Goal: Task Accomplishment & Management: Manage account settings

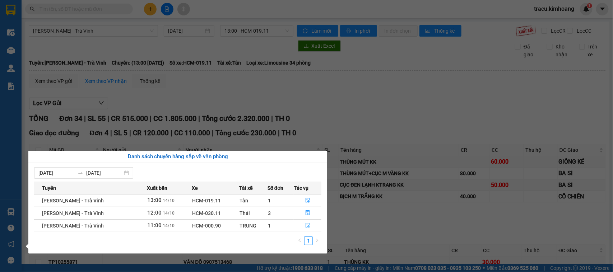
scroll to position [756, 0]
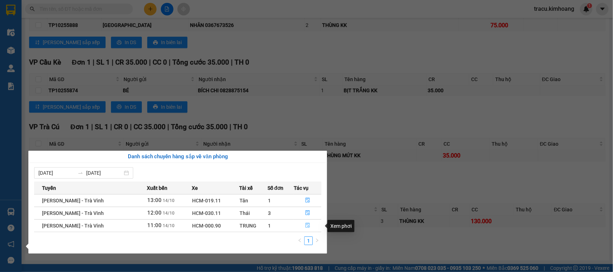
click at [305, 226] on icon "file-done" at bounding box center [307, 225] width 4 height 5
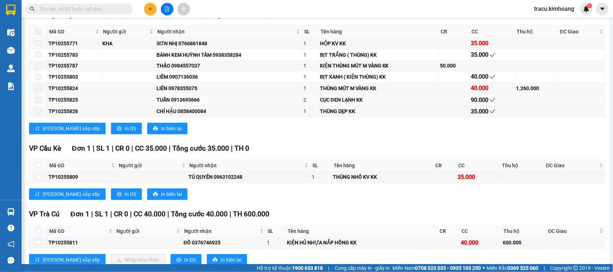
scroll to position [1091, 0]
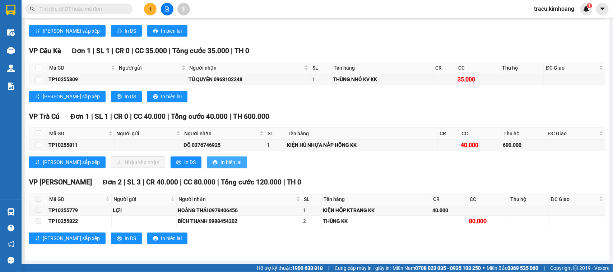
click at [220, 163] on span "In biên lai" at bounding box center [230, 162] width 21 height 8
click at [36, 141] on label at bounding box center [39, 145] width 6 height 8
click at [36, 142] on input "checkbox" at bounding box center [39, 145] width 6 height 6
checkbox input "true"
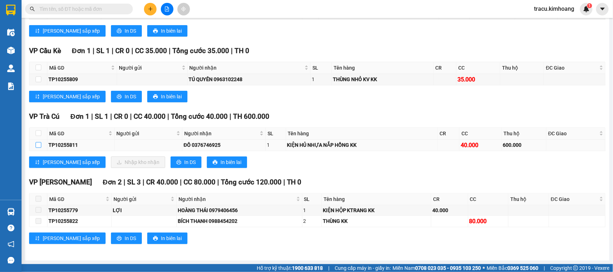
checkbox input "true"
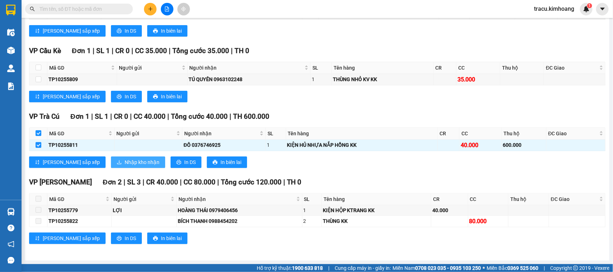
click at [125, 163] on span "Nhập kho nhận" at bounding box center [142, 162] width 35 height 8
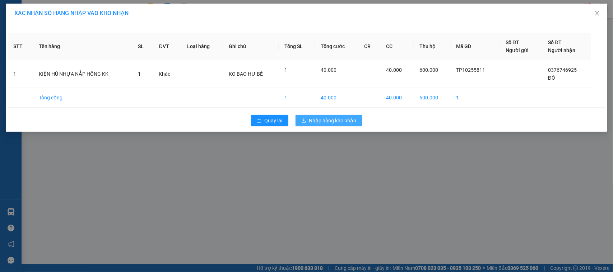
click at [336, 121] on span "Nhập hàng kho nhận" at bounding box center [332, 121] width 47 height 8
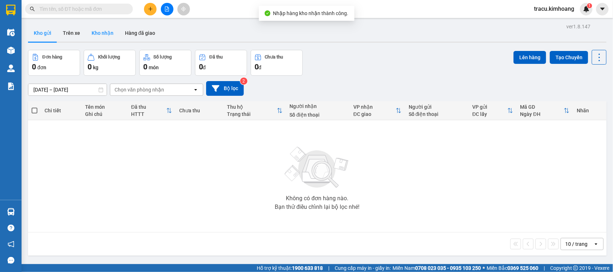
click at [100, 38] on button "Kho nhận" at bounding box center [102, 32] width 33 height 17
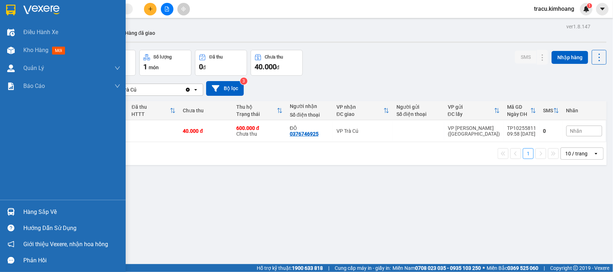
click at [33, 210] on div "Hàng sắp về" at bounding box center [71, 212] width 97 height 11
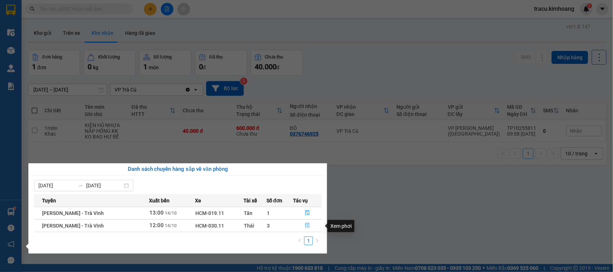
click at [305, 225] on icon "file-done" at bounding box center [307, 225] width 5 height 5
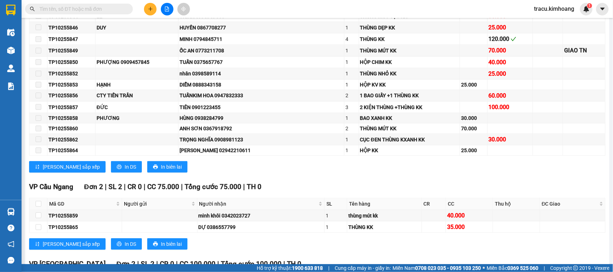
scroll to position [314, 0]
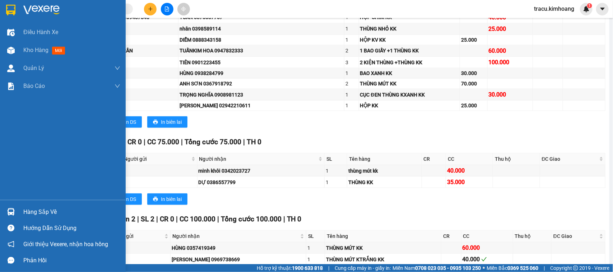
click at [45, 213] on div "Hàng sắp về" at bounding box center [71, 212] width 97 height 11
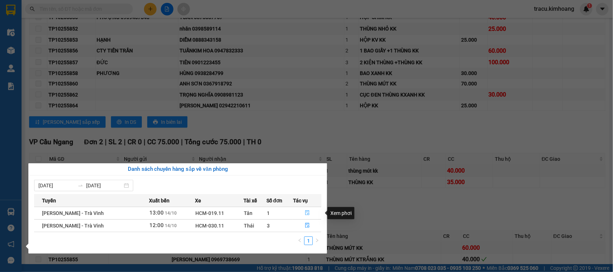
click at [305, 215] on icon "file-done" at bounding box center [307, 212] width 5 height 5
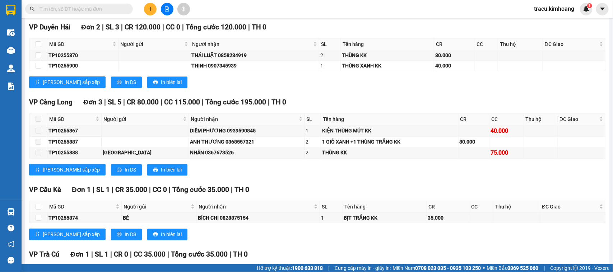
scroll to position [756, 0]
